Goal: Information Seeking & Learning: Understand process/instructions

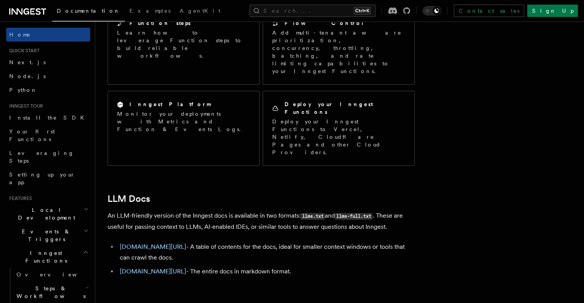
drag, startPoint x: 516, startPoint y: 63, endPoint x: 503, endPoint y: 147, distance: 85.5
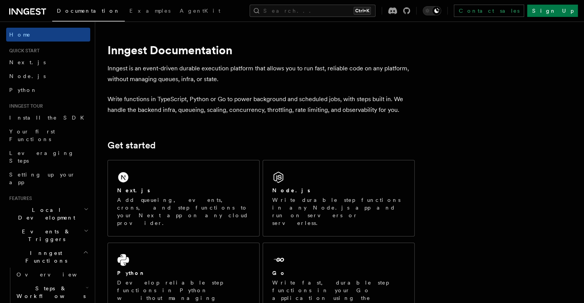
drag, startPoint x: 492, startPoint y: 196, endPoint x: 425, endPoint y: 108, distance: 110.3
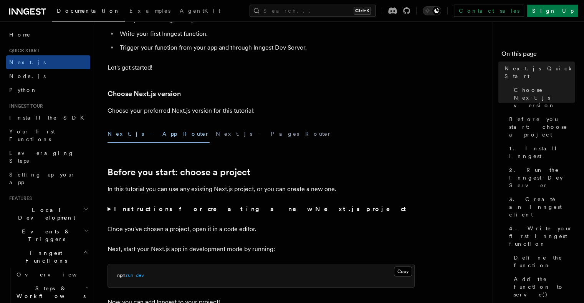
scroll to position [154, 0]
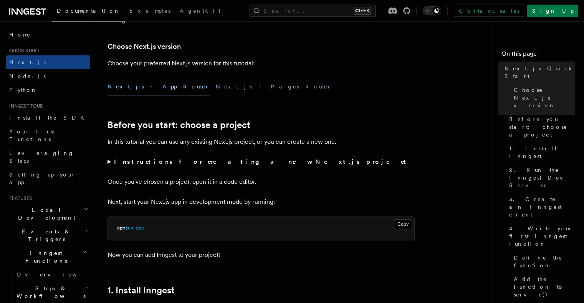
drag, startPoint x: 323, startPoint y: 136, endPoint x: 324, endPoint y: 140, distance: 4.7
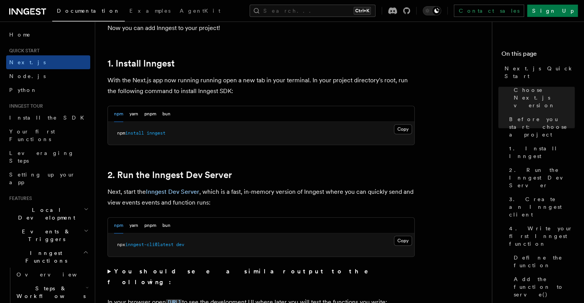
scroll to position [406, 0]
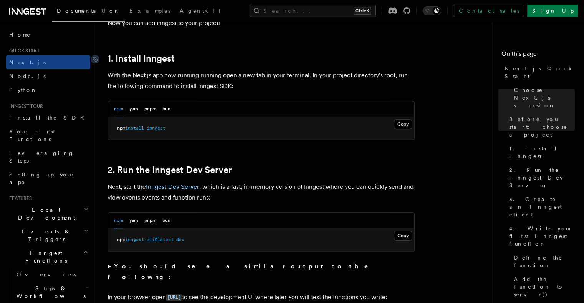
click at [115, 57] on link "1. Install Inngest" at bounding box center [141, 58] width 67 height 11
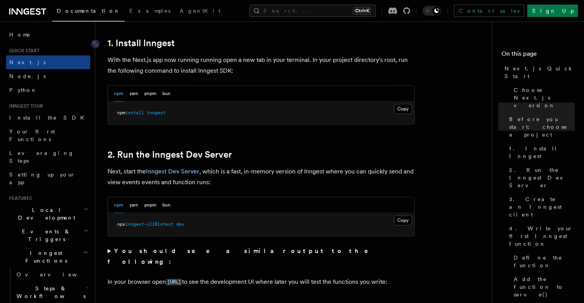
drag, startPoint x: 115, startPoint y: 57, endPoint x: 141, endPoint y: 56, distance: 26.1
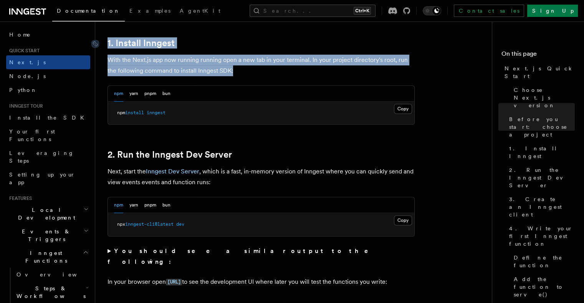
drag, startPoint x: 139, startPoint y: 71, endPoint x: 106, endPoint y: 43, distance: 43.4
drag, startPoint x: 106, startPoint y: 43, endPoint x: 201, endPoint y: 63, distance: 96.8
click at [201, 63] on p "With the Next.js app now running running open a new tab in your terminal. In yo…" at bounding box center [261, 66] width 307 height 22
click at [210, 60] on p "With the Next.js app now running running open a new tab in your terminal. In yo…" at bounding box center [261, 66] width 307 height 22
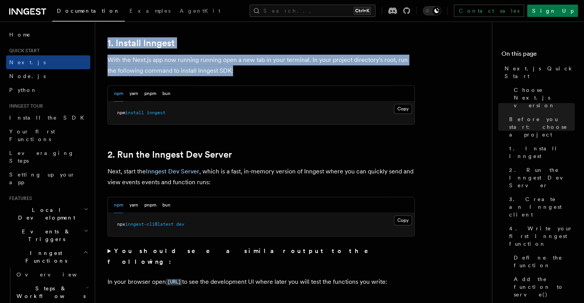
click at [241, 65] on p "With the Next.js app now running running open a new tab in your terminal. In yo…" at bounding box center [261, 66] width 307 height 22
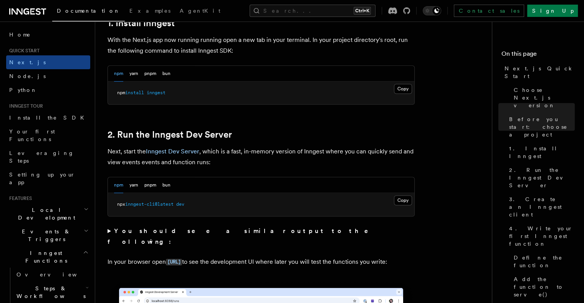
scroll to position [449, 0]
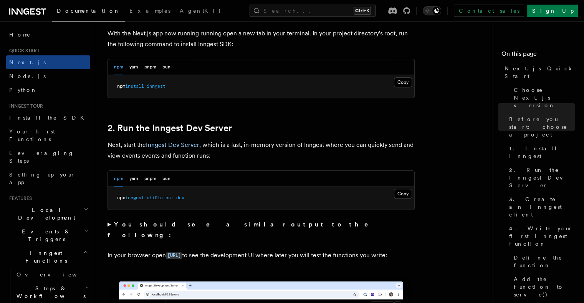
drag, startPoint x: 228, startPoint y: 67, endPoint x: 234, endPoint y: 90, distance: 23.8
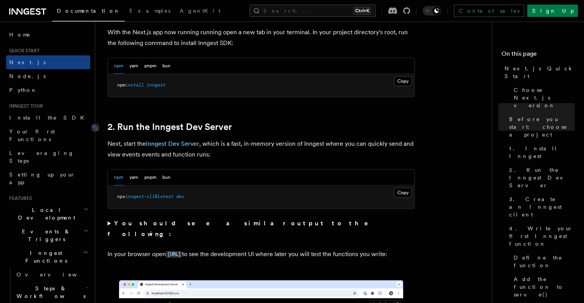
click at [139, 125] on link "2. Run the Inngest Dev Server" at bounding box center [170, 126] width 124 height 11
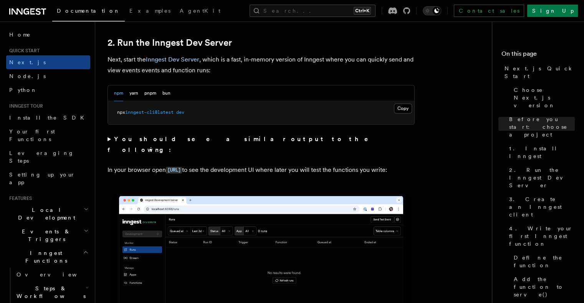
drag, startPoint x: 166, startPoint y: 172, endPoint x: 108, endPoint y: 159, distance: 58.9
click at [108, 164] on p "In your browser open [URL] to see the development UI where later you will test …" at bounding box center [261, 169] width 307 height 11
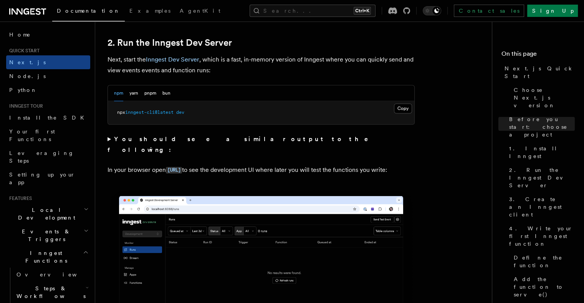
drag, startPoint x: 108, startPoint y: 159, endPoint x: 149, endPoint y: 172, distance: 43.2
click at [149, 172] on p "In your browser open [URL] to see the development UI where later you will test …" at bounding box center [261, 169] width 307 height 11
drag, startPoint x: 149, startPoint y: 172, endPoint x: 172, endPoint y: 174, distance: 23.1
click at [171, 174] on p "In your browser open [URL] to see the development UI where later you will test …" at bounding box center [261, 169] width 307 height 11
click at [199, 174] on p "In your browser open [URL] to see the development UI where later you will test …" at bounding box center [261, 169] width 307 height 11
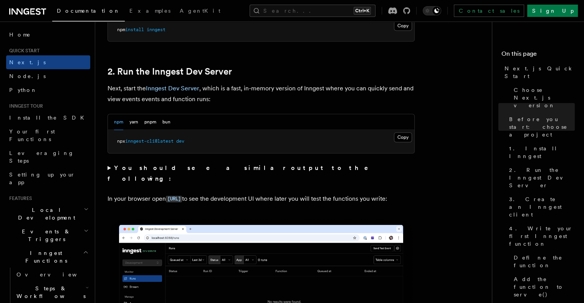
scroll to position [531, 0]
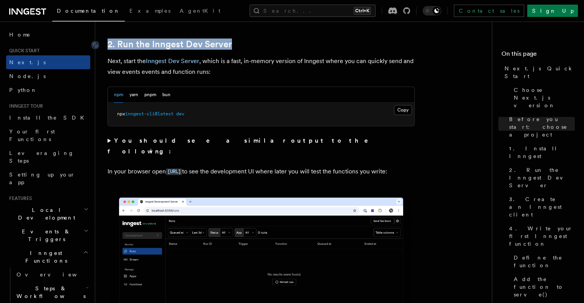
drag, startPoint x: 141, startPoint y: 46, endPoint x: 109, endPoint y: 46, distance: 31.9
click at [109, 46] on h2 "2. Run the Inngest Dev Server" at bounding box center [261, 44] width 307 height 11
click at [344, 42] on h2 "2. Run the Inngest Dev Server" at bounding box center [261, 44] width 307 height 11
drag, startPoint x: 233, startPoint y: 46, endPoint x: 109, endPoint y: 40, distance: 124.6
click at [109, 40] on h2 "2. Run the Inngest Dev Server" at bounding box center [261, 44] width 307 height 11
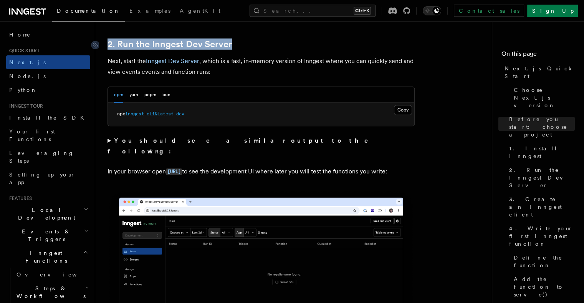
drag, startPoint x: 109, startPoint y: 40, endPoint x: 111, endPoint y: 45, distance: 4.5
click at [111, 45] on link "2. Run the Inngest Dev Server" at bounding box center [170, 44] width 124 height 11
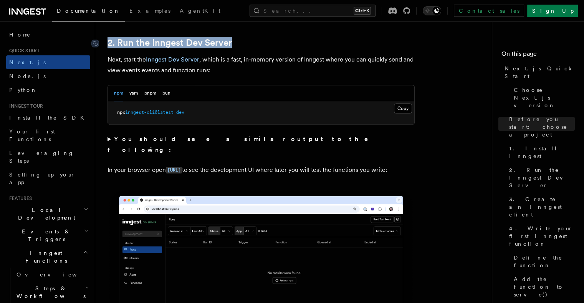
click at [111, 45] on link "2. Run the Inngest Dev Server" at bounding box center [170, 42] width 124 height 11
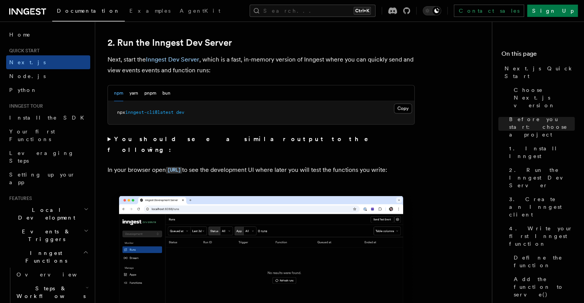
drag, startPoint x: 111, startPoint y: 45, endPoint x: 252, endPoint y: 54, distance: 141.3
click at [252, 54] on p "Next, start the Inngest Dev Server , which is a fast, in-memory version of Inng…" at bounding box center [261, 65] width 307 height 22
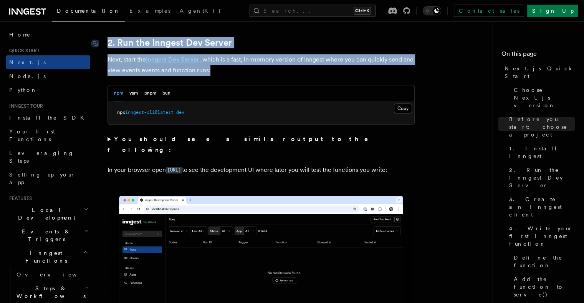
drag, startPoint x: 212, startPoint y: 70, endPoint x: 109, endPoint y: 39, distance: 107.8
drag, startPoint x: 286, startPoint y: 65, endPoint x: 283, endPoint y: 71, distance: 6.7
click at [286, 65] on p "Next, start the Inngest Dev Server , which is a fast, in-memory version of Inng…" at bounding box center [261, 65] width 307 height 22
click at [276, 72] on p "Next, start the Inngest Dev Server , which is a fast, in-memory version of Inng…" at bounding box center [261, 65] width 307 height 22
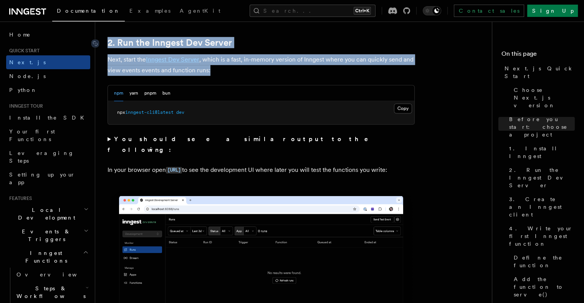
drag, startPoint x: 273, startPoint y: 74, endPoint x: 106, endPoint y: 40, distance: 170.1
drag, startPoint x: 106, startPoint y: 40, endPoint x: 231, endPoint y: 71, distance: 128.2
click at [230, 71] on p "Next, start the Inngest Dev Server , which is a fast, in-memory version of Inng…" at bounding box center [261, 65] width 307 height 22
click at [232, 72] on p "Next, start the Inngest Dev Server , which is a fast, in-memory version of Inng…" at bounding box center [261, 65] width 307 height 22
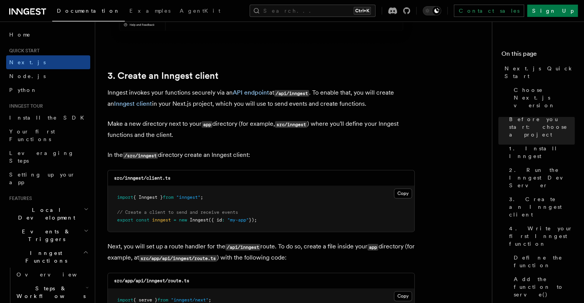
scroll to position [856, 0]
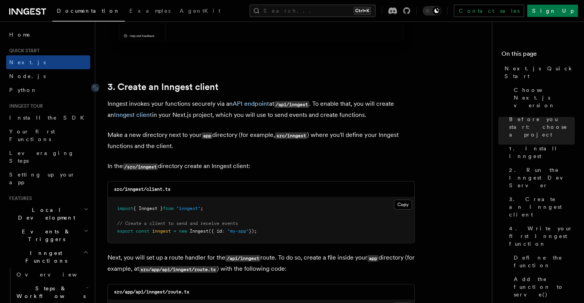
drag, startPoint x: 263, startPoint y: 165, endPoint x: 108, endPoint y: 81, distance: 176.0
click at [269, 151] on p "Make a new directory next to your app directory (for example, src/inngest ) whe…" at bounding box center [261, 140] width 307 height 22
click at [283, 171] on p "In the /src/inngest directory create an Inngest client:" at bounding box center [261, 166] width 307 height 11
drag, startPoint x: 291, startPoint y: 164, endPoint x: 103, endPoint y: 76, distance: 207.2
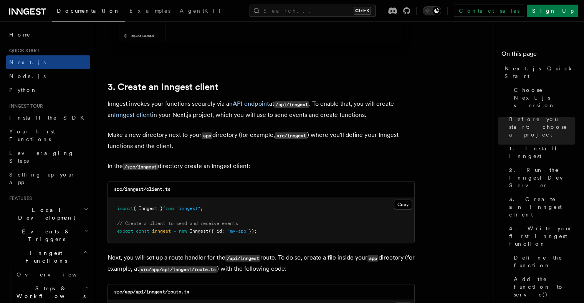
drag, startPoint x: 260, startPoint y: 159, endPoint x: 262, endPoint y: 164, distance: 5.5
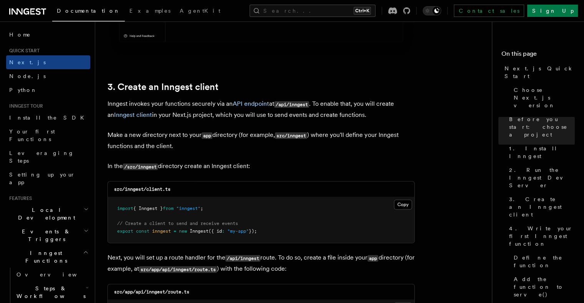
drag, startPoint x: 275, startPoint y: 166, endPoint x: 101, endPoint y: 72, distance: 197.8
click at [291, 142] on p "Make a new directory next to your app directory (for example, src/inngest ) whe…" at bounding box center [261, 140] width 307 height 22
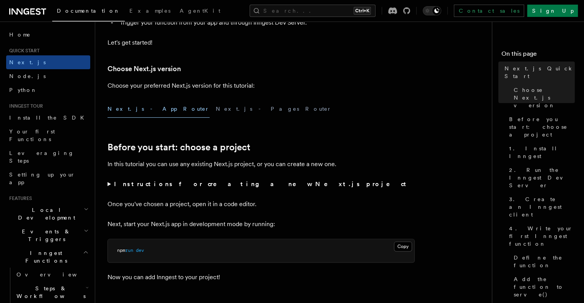
scroll to position [153, 0]
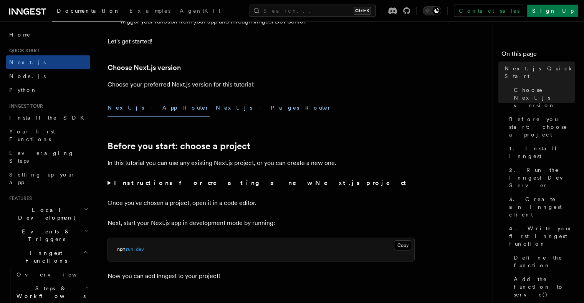
click at [216, 101] on button "Next.js - Pages Router" at bounding box center [274, 107] width 116 height 17
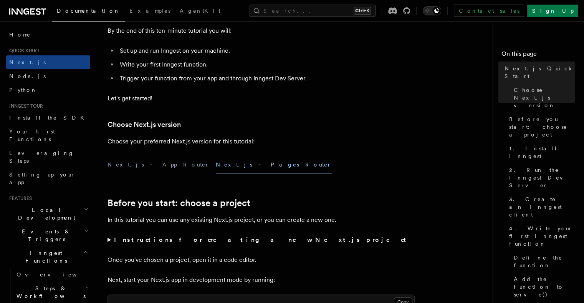
scroll to position [98, 0]
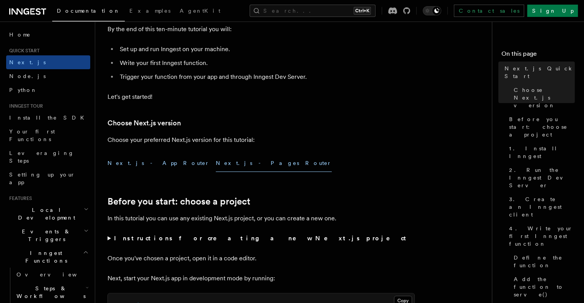
click at [111, 169] on button "Next.js - App Router" at bounding box center [159, 162] width 102 height 17
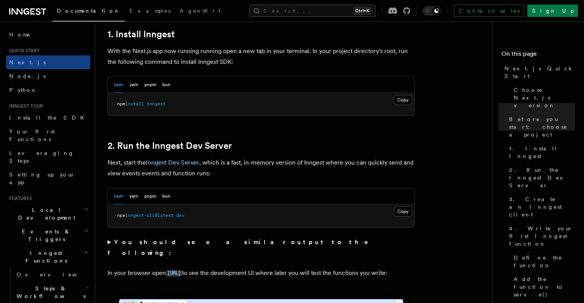
scroll to position [424, 0]
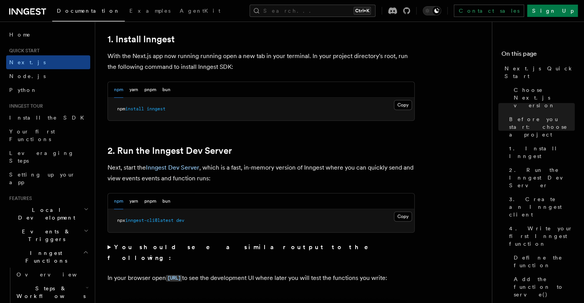
drag, startPoint x: 310, startPoint y: 127, endPoint x: 309, endPoint y: 111, distance: 16.5
click at [395, 105] on button "Copy Copied" at bounding box center [403, 105] width 18 height 10
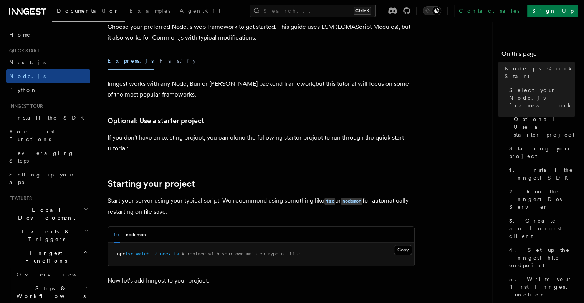
scroll to position [230, 0]
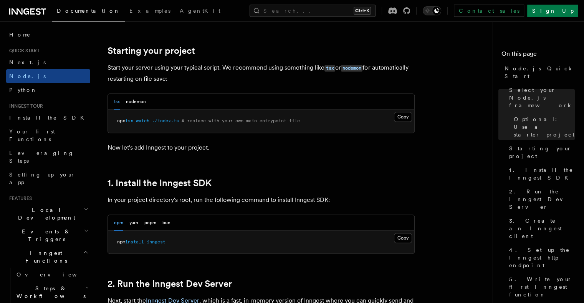
drag, startPoint x: 359, startPoint y: 110, endPoint x: 359, endPoint y: 116, distance: 6.1
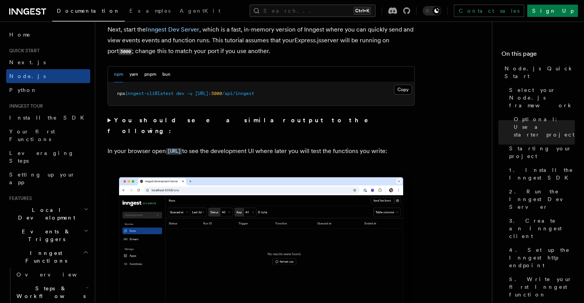
scroll to position [626, 0]
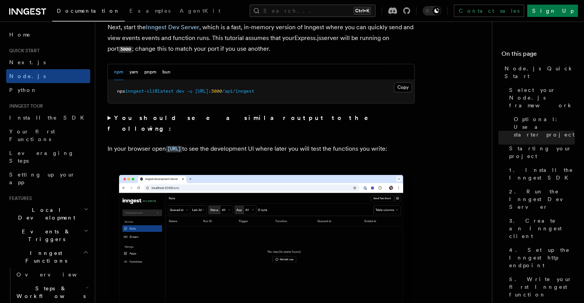
click at [339, 143] on p "In your browser open [URL] to see the development UI where later you will test …" at bounding box center [261, 148] width 307 height 11
drag, startPoint x: 339, startPoint y: 140, endPoint x: 319, endPoint y: 159, distance: 27.2
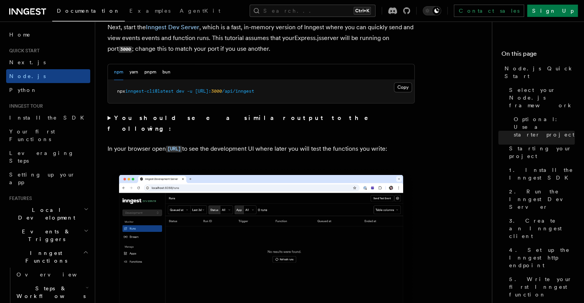
click at [389, 143] on p "In your browser open [URL] to see the development UI where later you will test …" at bounding box center [261, 148] width 307 height 11
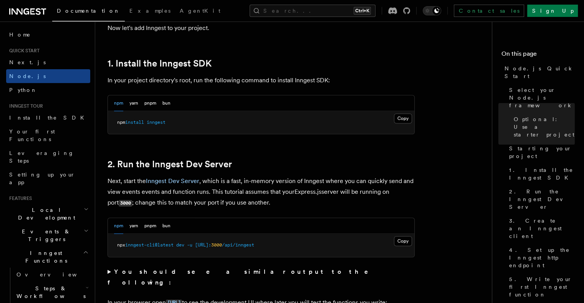
scroll to position [473, 0]
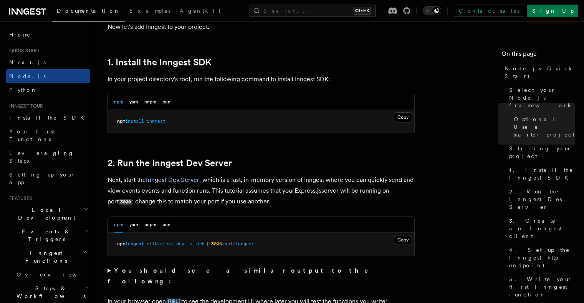
click at [285, 188] on p "Next, start the Inngest Dev Server , which is a fast, in-memory version of Inng…" at bounding box center [261, 190] width 307 height 33
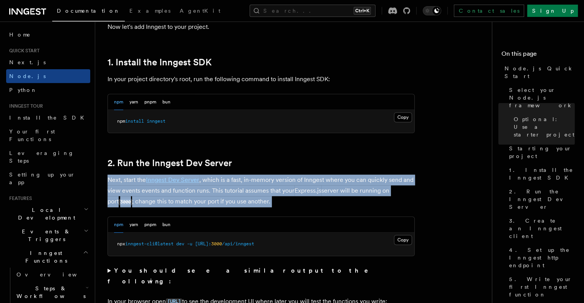
drag, startPoint x: 285, startPoint y: 188, endPoint x: 258, endPoint y: 188, distance: 26.5
click at [258, 188] on p "Next, start the Inngest Dev Server , which is a fast, in-memory version of Inng…" at bounding box center [261, 190] width 307 height 33
drag, startPoint x: 258, startPoint y: 188, endPoint x: 295, endPoint y: 205, distance: 39.9
click at [295, 205] on p "Next, start the Inngest Dev Server , which is a fast, in-memory version of Inng…" at bounding box center [261, 190] width 307 height 33
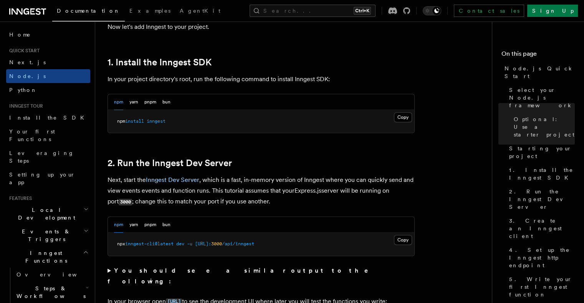
drag, startPoint x: 295, startPoint y: 205, endPoint x: 324, endPoint y: 209, distance: 30.3
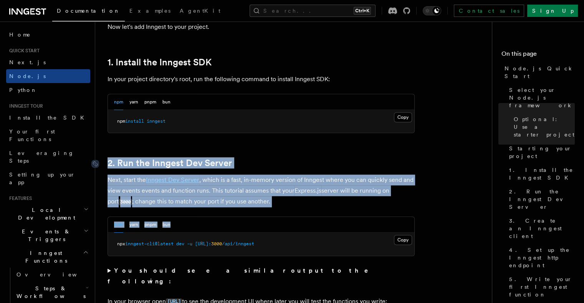
drag, startPoint x: 324, startPoint y: 209, endPoint x: 109, endPoint y: 160, distance: 221.0
click at [109, 160] on link "2. Run the Inngest Dev Server" at bounding box center [170, 162] width 124 height 11
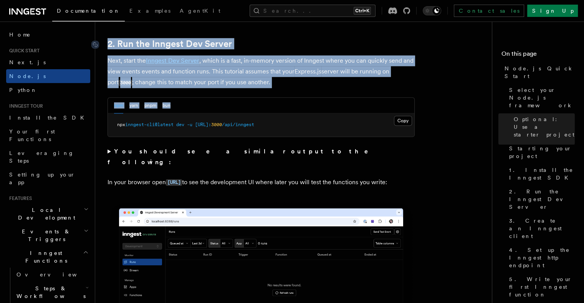
scroll to position [593, 0]
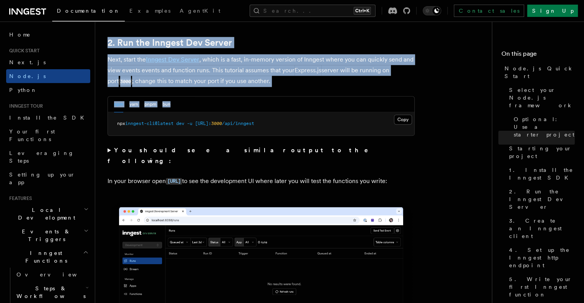
click at [295, 79] on p "Next, start the Inngest Dev Server , which is a fast, in-memory version of Inng…" at bounding box center [261, 70] width 307 height 33
drag, startPoint x: 295, startPoint y: 79, endPoint x: 109, endPoint y: 40, distance: 190.4
click at [332, 81] on p "Next, start the Inngest Dev Server , which is a fast, in-memory version of Inng…" at bounding box center [261, 70] width 307 height 33
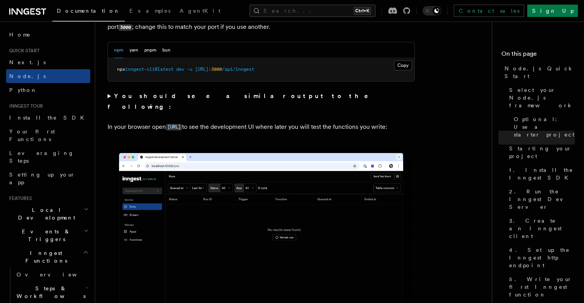
scroll to position [648, 0]
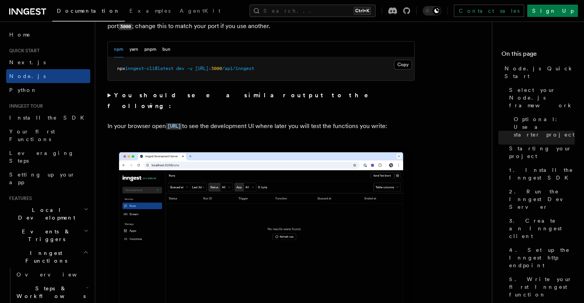
drag, startPoint x: 151, startPoint y: 126, endPoint x: 105, endPoint y: 87, distance: 59.9
click at [143, 123] on p "In your browser open [URL] to see the development UI where later you will test …" at bounding box center [261, 126] width 307 height 11
drag, startPoint x: 143, startPoint y: 123, endPoint x: 109, endPoint y: 115, distance: 34.7
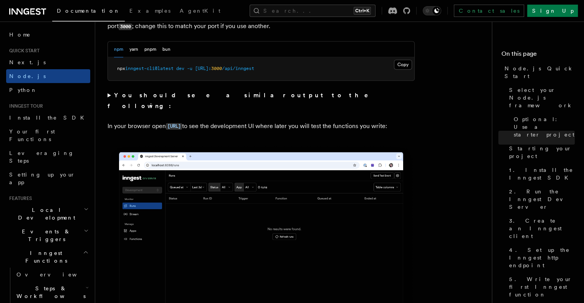
click at [109, 121] on p "In your browser open [URL] to see the development UI where later you will test …" at bounding box center [261, 126] width 307 height 11
drag, startPoint x: 109, startPoint y: 115, endPoint x: 149, endPoint y: 126, distance: 41.5
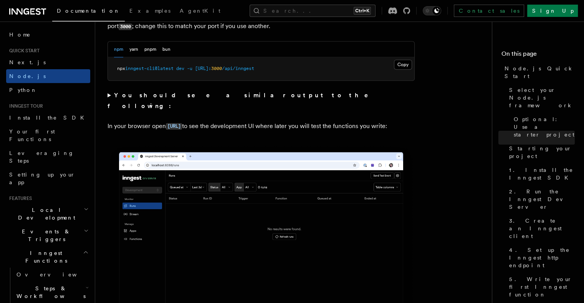
click at [149, 126] on p "In your browser open [URL] to see the development UI where later you will test …" at bounding box center [261, 126] width 307 height 11
click at [310, 121] on p "In your browser open [URL] to see the development UI where later you will test …" at bounding box center [261, 126] width 307 height 11
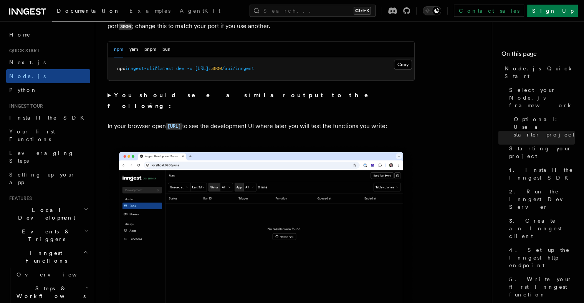
drag, startPoint x: 310, startPoint y: 119, endPoint x: 349, endPoint y: 126, distance: 39.5
click at [349, 126] on p "In your browser open [URL] to see the development UI where later you will test …" at bounding box center [261, 126] width 307 height 11
drag, startPoint x: 349, startPoint y: 126, endPoint x: 407, endPoint y: 116, distance: 59.4
click at [407, 121] on p "In your browser open [URL] to see the development UI where later you will test …" at bounding box center [261, 126] width 307 height 11
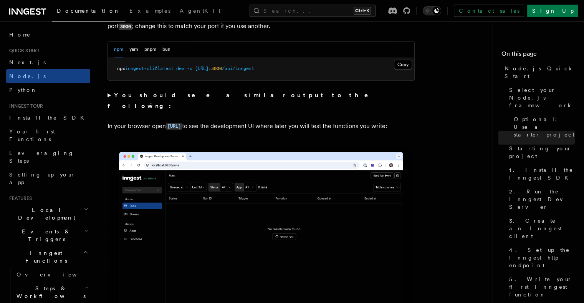
click at [407, 121] on p "In your browser open [URL] to see the development UI where later you will test …" at bounding box center [261, 126] width 307 height 11
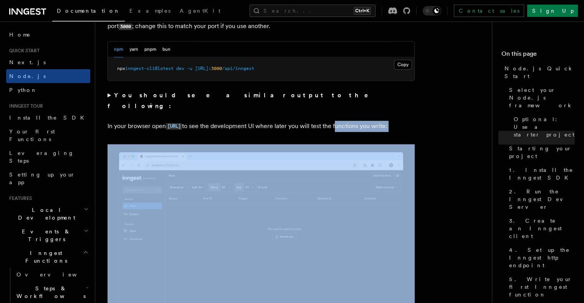
drag, startPoint x: 407, startPoint y: 116, endPoint x: 429, endPoint y: 139, distance: 32.1
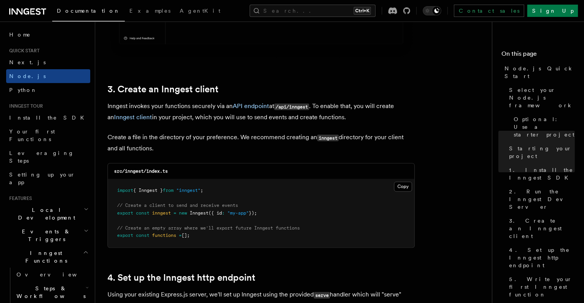
drag, startPoint x: 306, startPoint y: 121, endPoint x: 311, endPoint y: 88, distance: 33.0
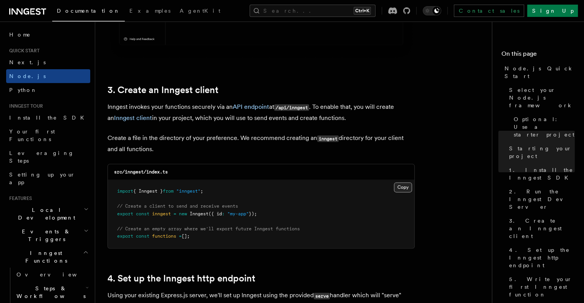
click at [399, 185] on button "Copy Copied" at bounding box center [403, 187] width 18 height 10
